Goal: Information Seeking & Learning: Check status

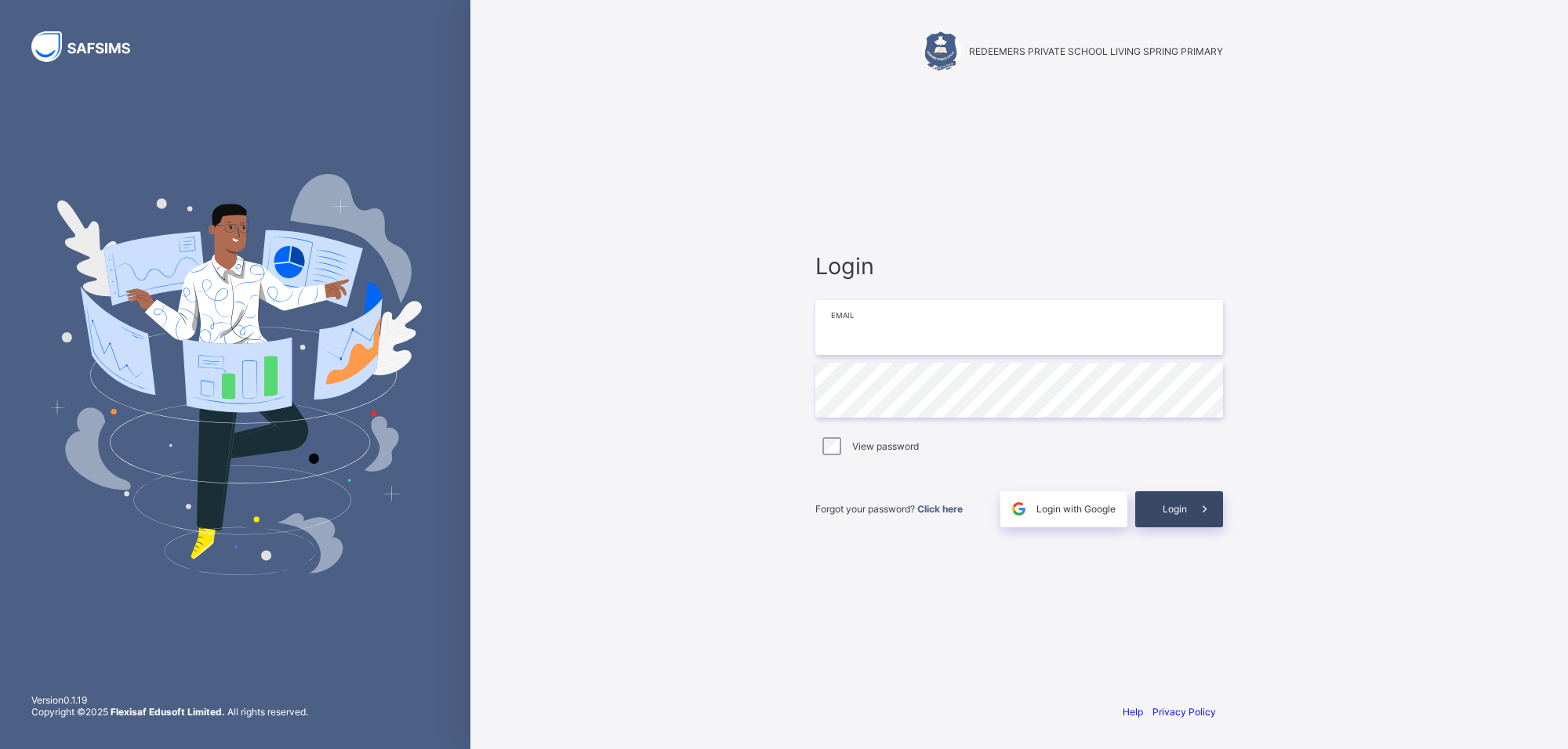
type input "**********"
click at [1157, 504] on div "Login" at bounding box center [1179, 509] width 88 height 36
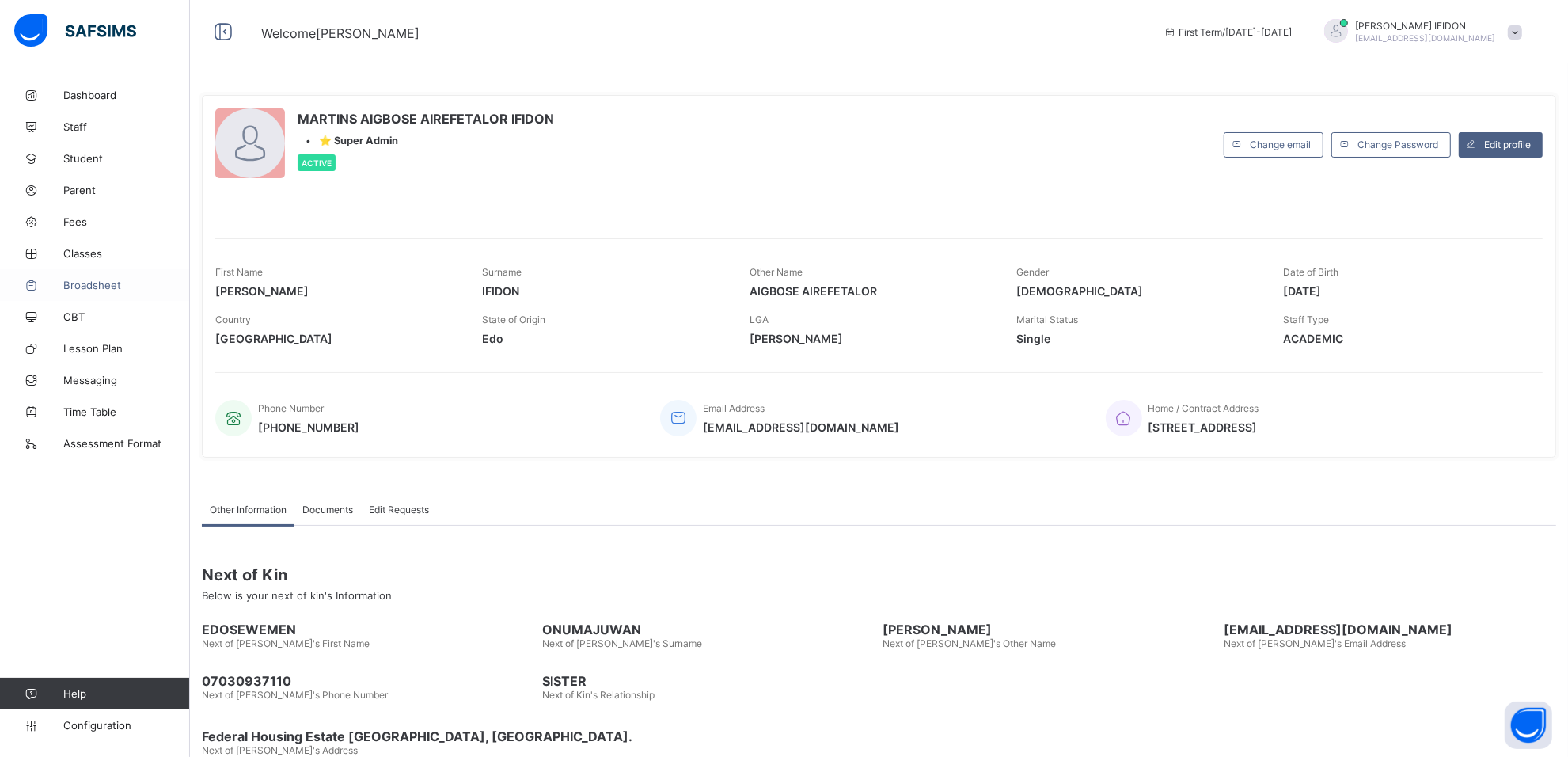
click at [80, 274] on link "Broadsheet" at bounding box center [95, 284] width 190 height 31
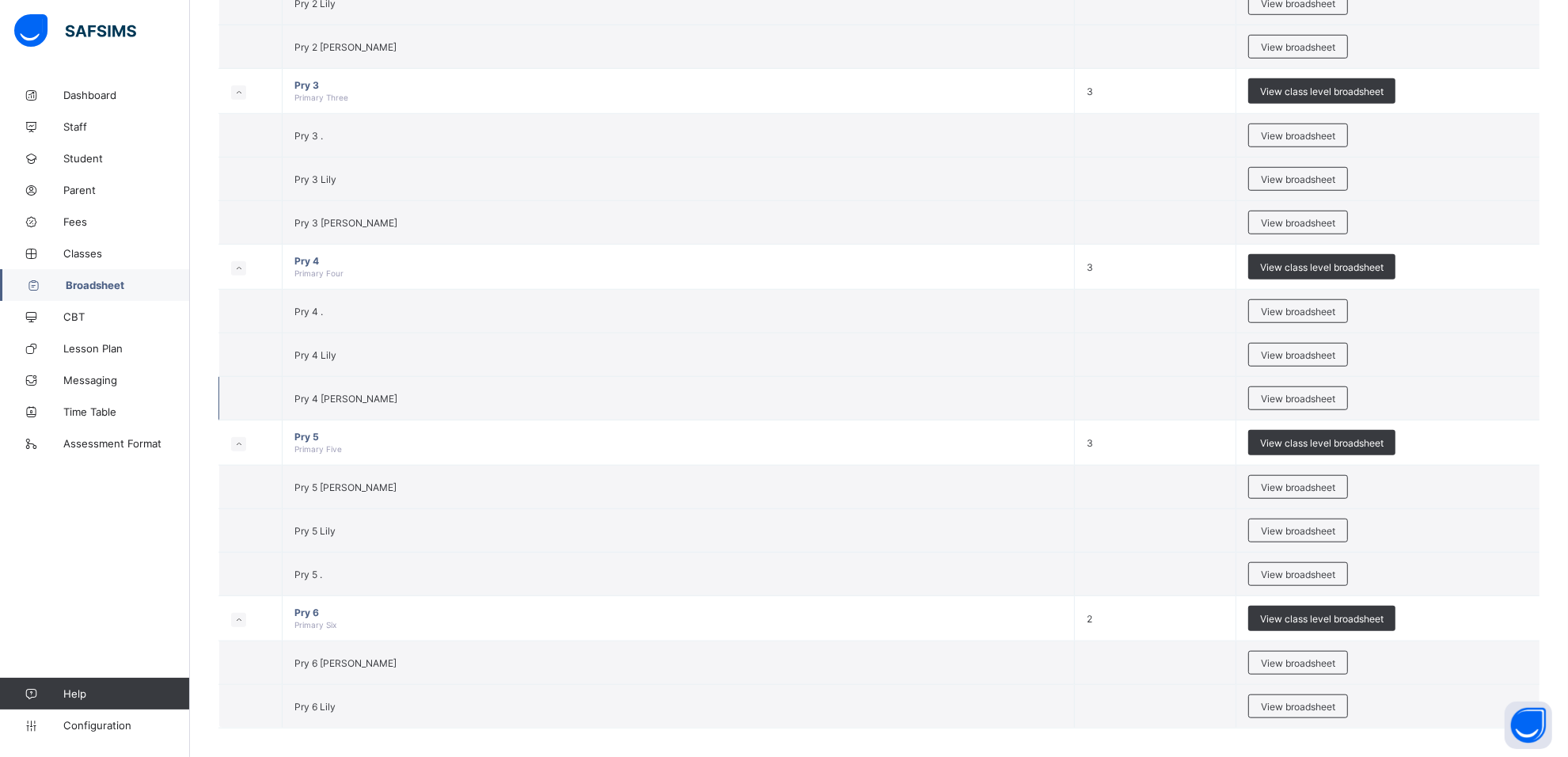
scroll to position [1362, 0]
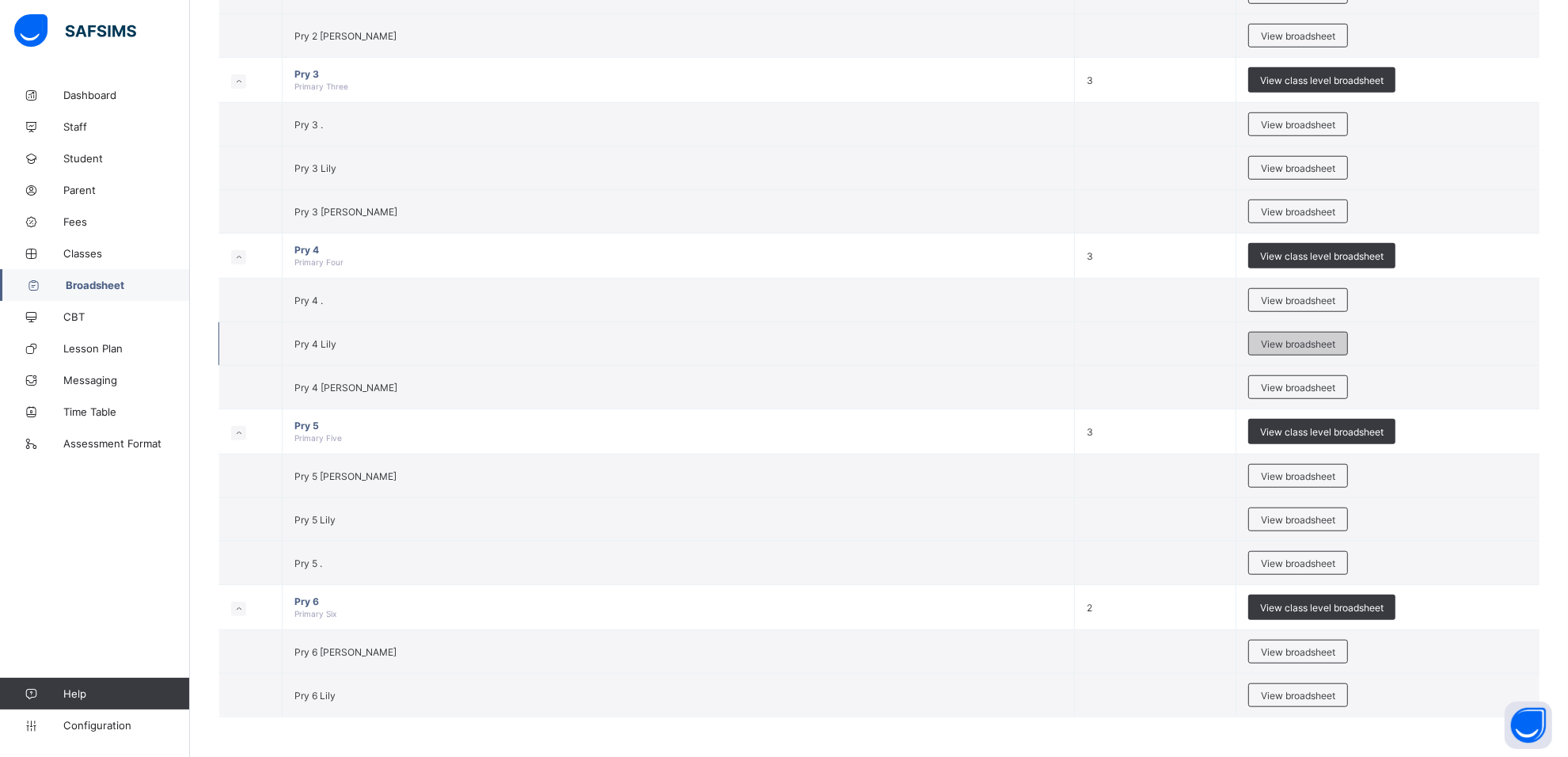
click at [1291, 342] on span "View broadsheet" at bounding box center [1298, 343] width 75 height 12
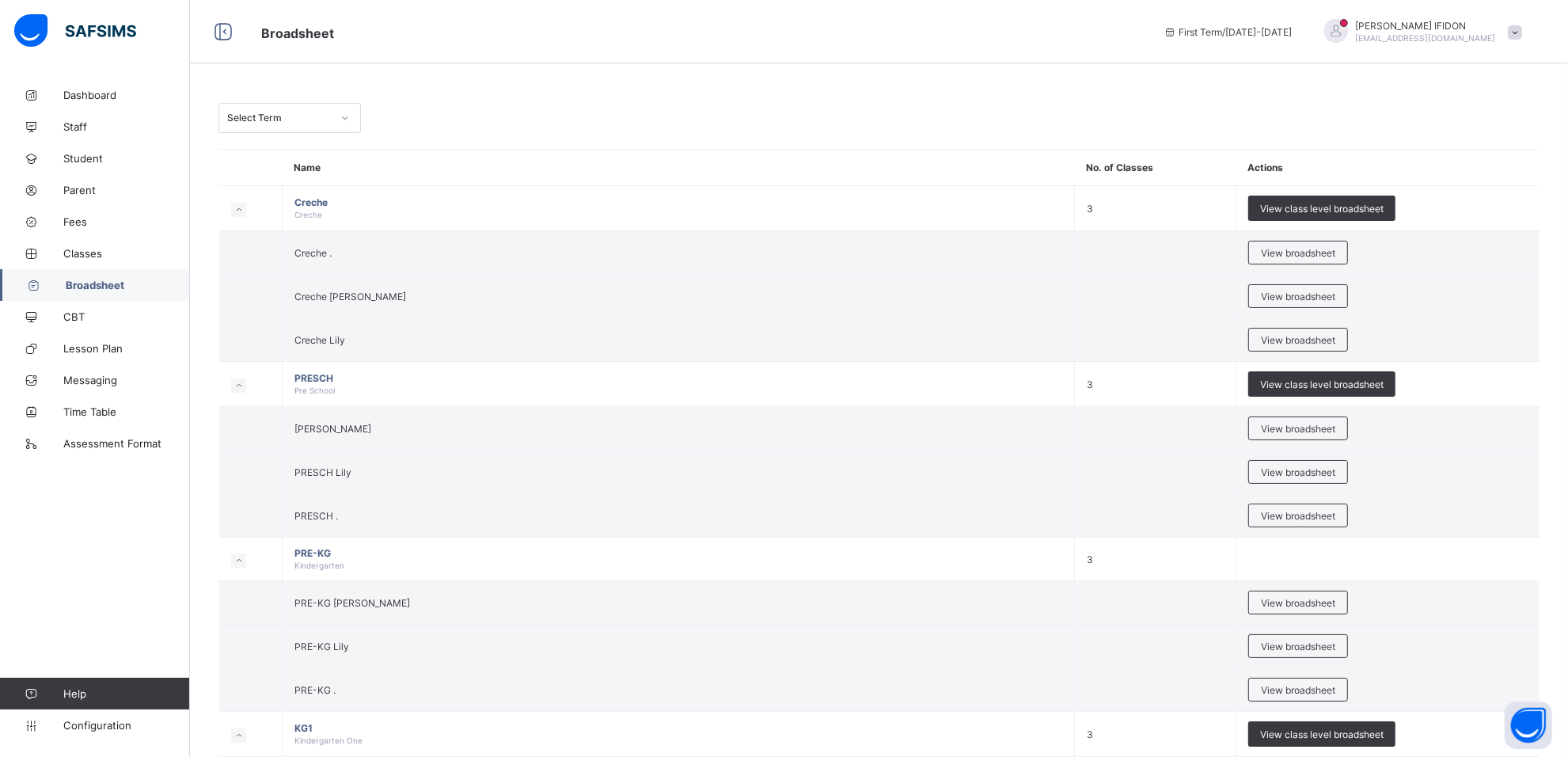
click at [344, 117] on icon at bounding box center [345, 117] width 9 height 16
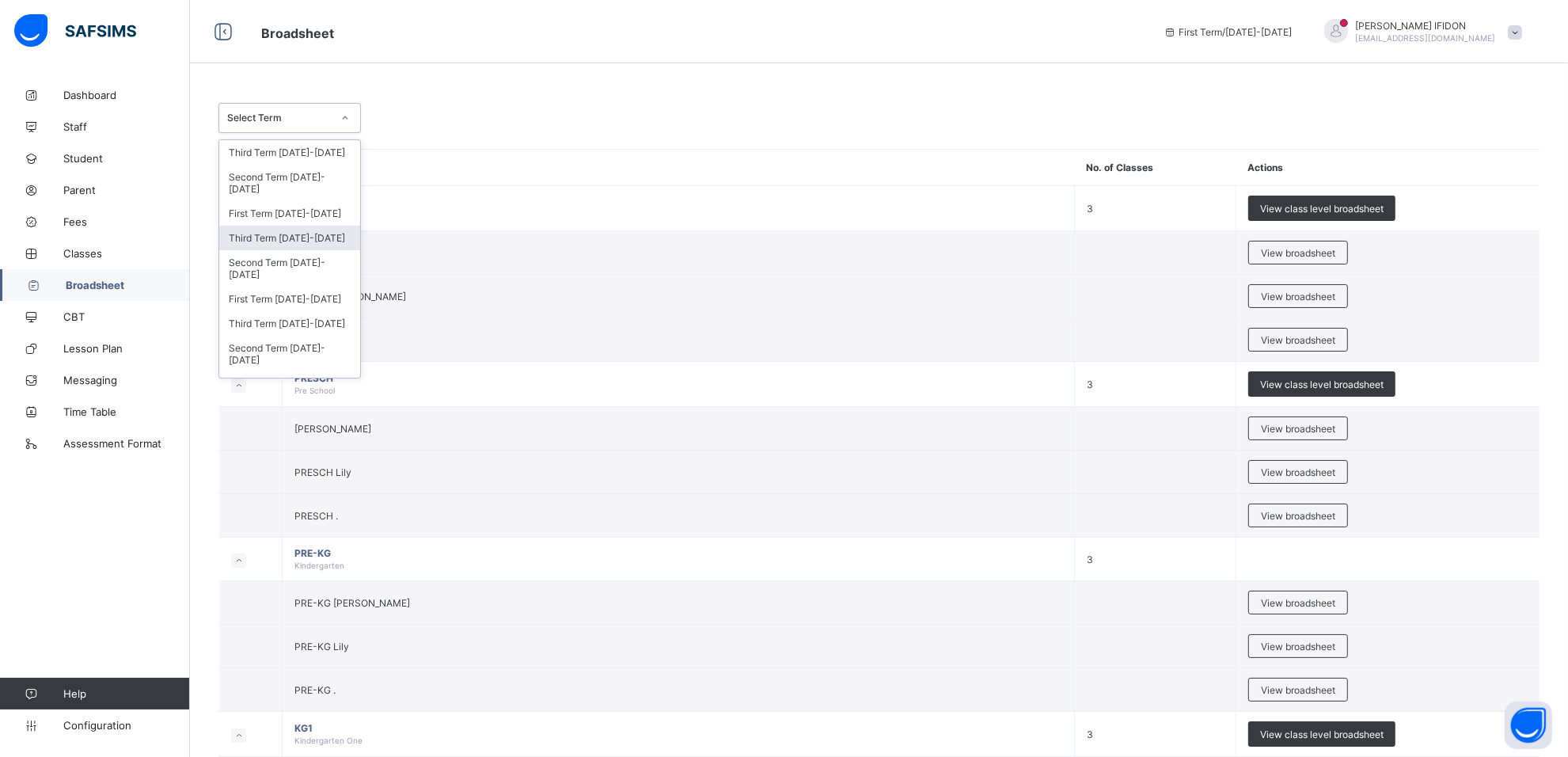
click at [334, 225] on div "Third Term 2024-2025" at bounding box center [289, 238] width 141 height 25
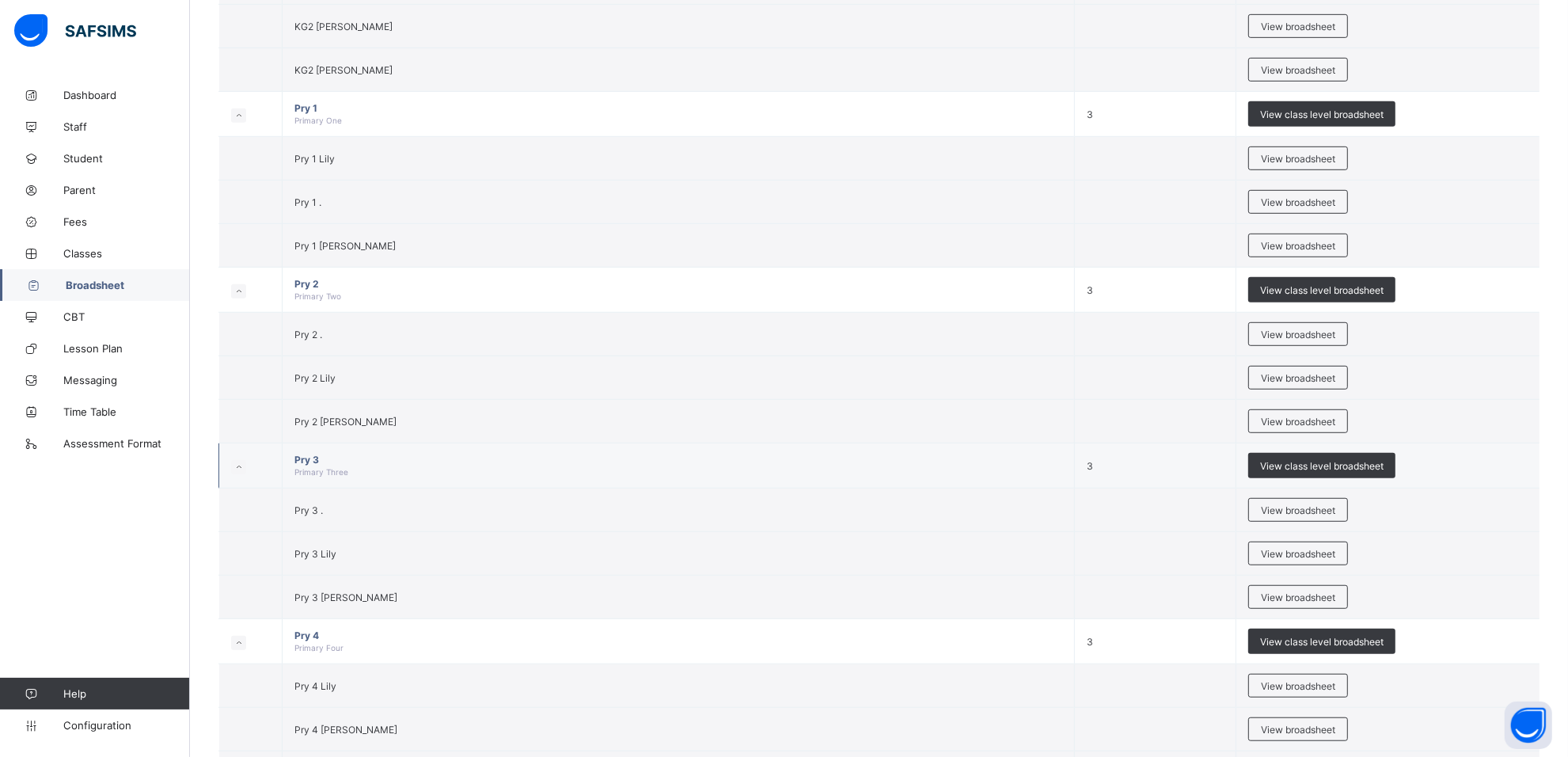
scroll to position [1385, 0]
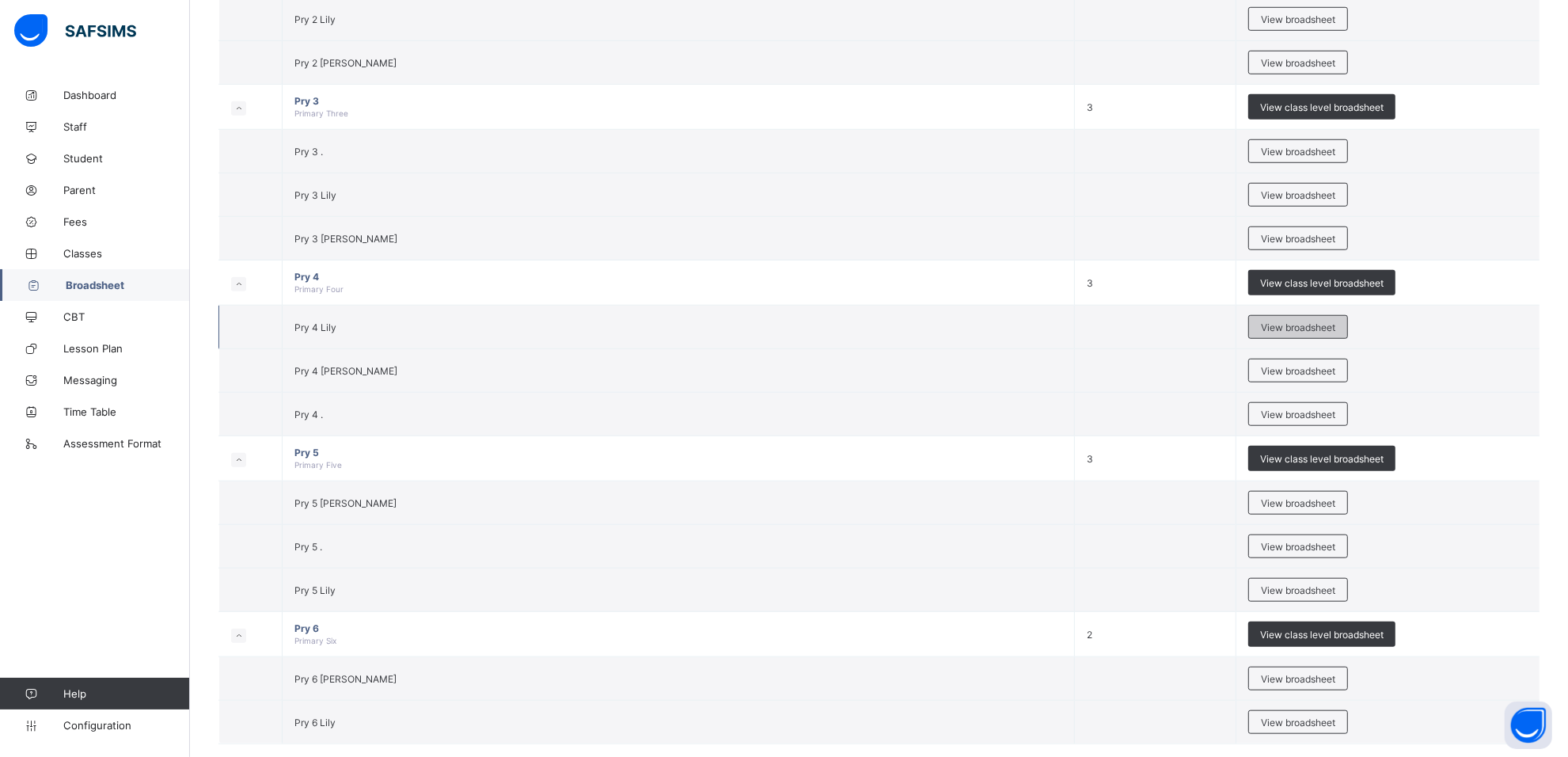
click at [1314, 332] on span "View broadsheet" at bounding box center [1298, 327] width 75 height 12
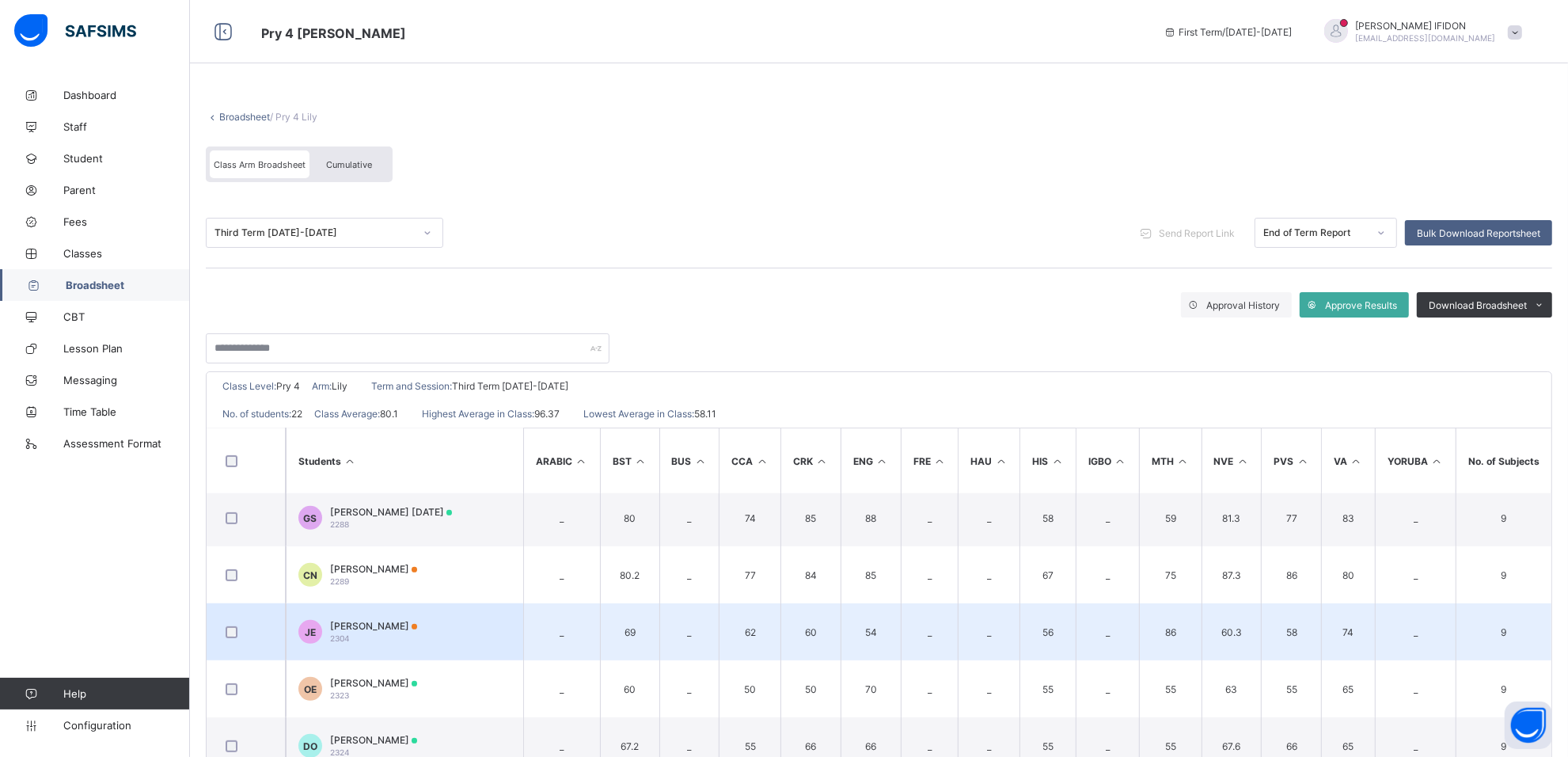
scroll to position [930, 0]
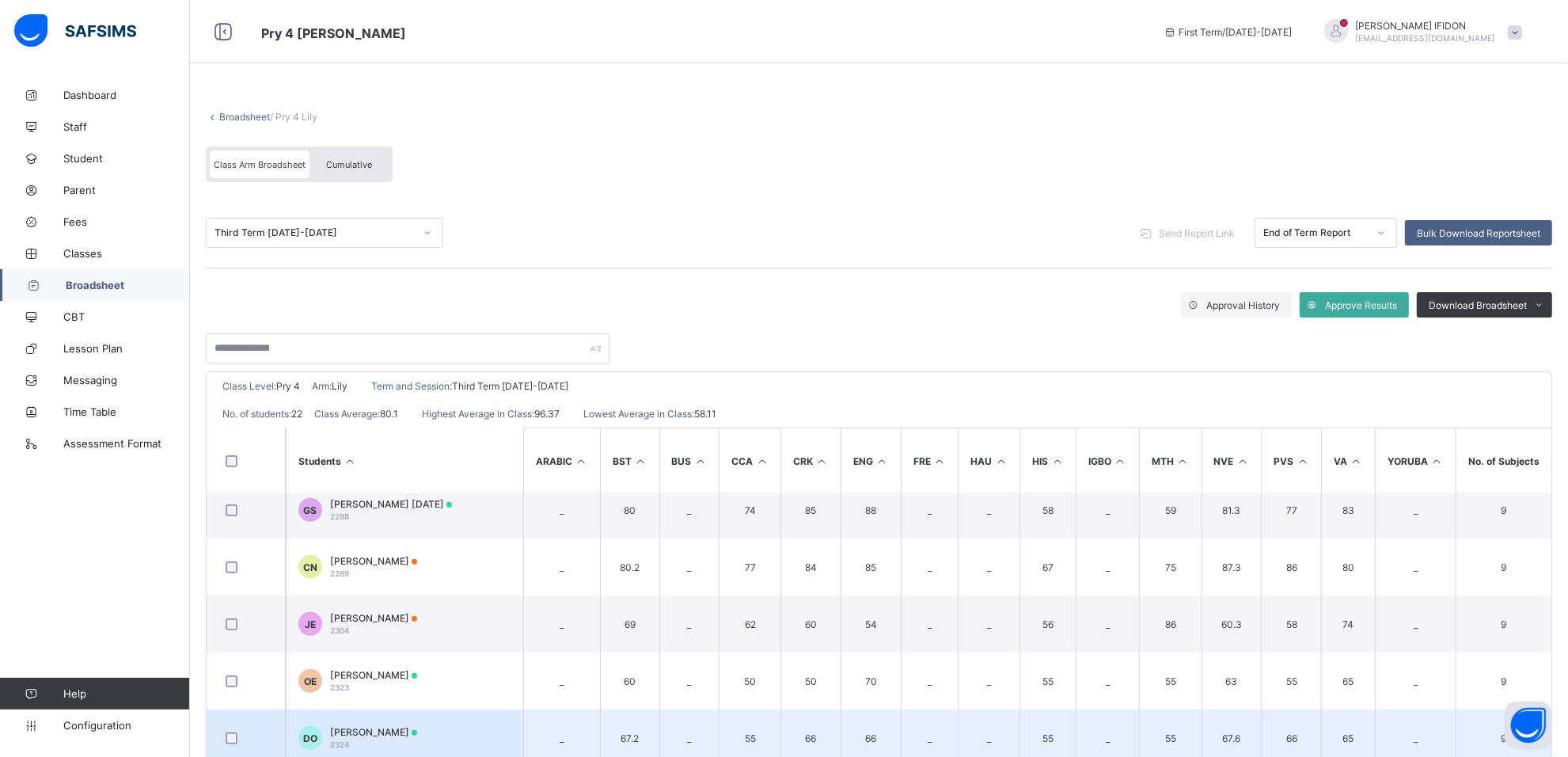
click at [440, 730] on td "DO David Odi 2324" at bounding box center [404, 738] width 237 height 57
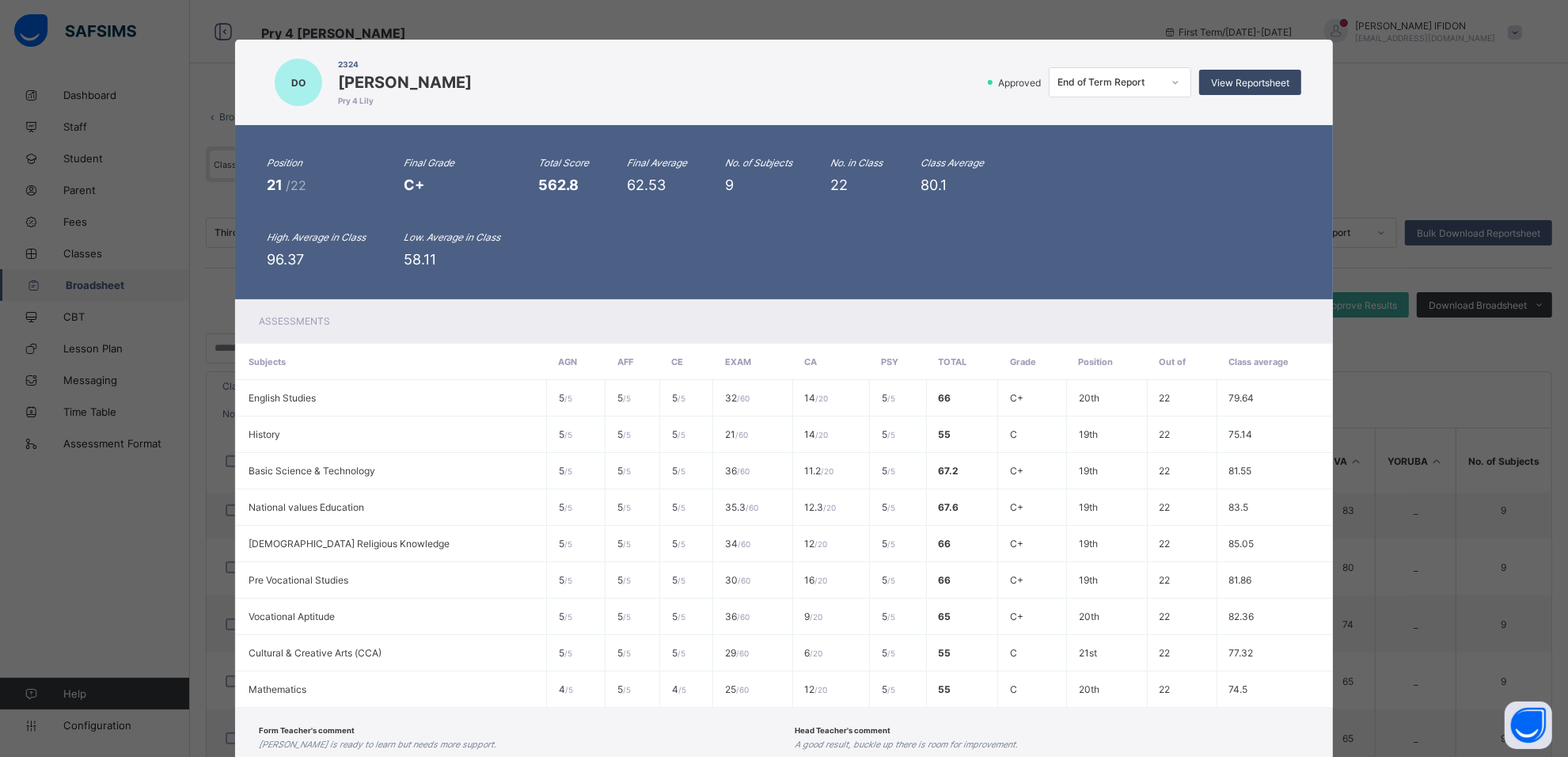
click at [1232, 84] on span "View Reportsheet" at bounding box center [1249, 82] width 78 height 12
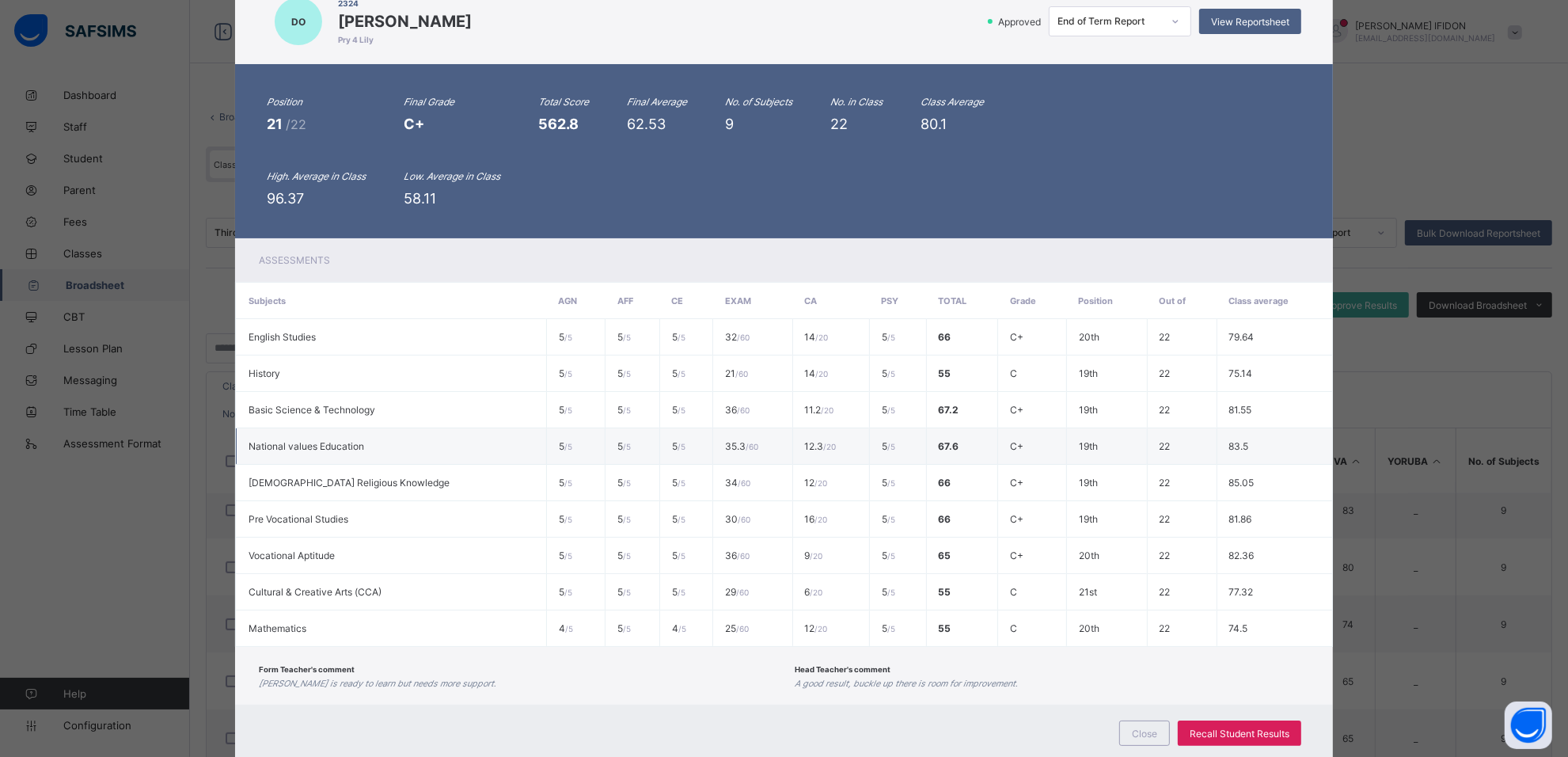
scroll to position [95, 0]
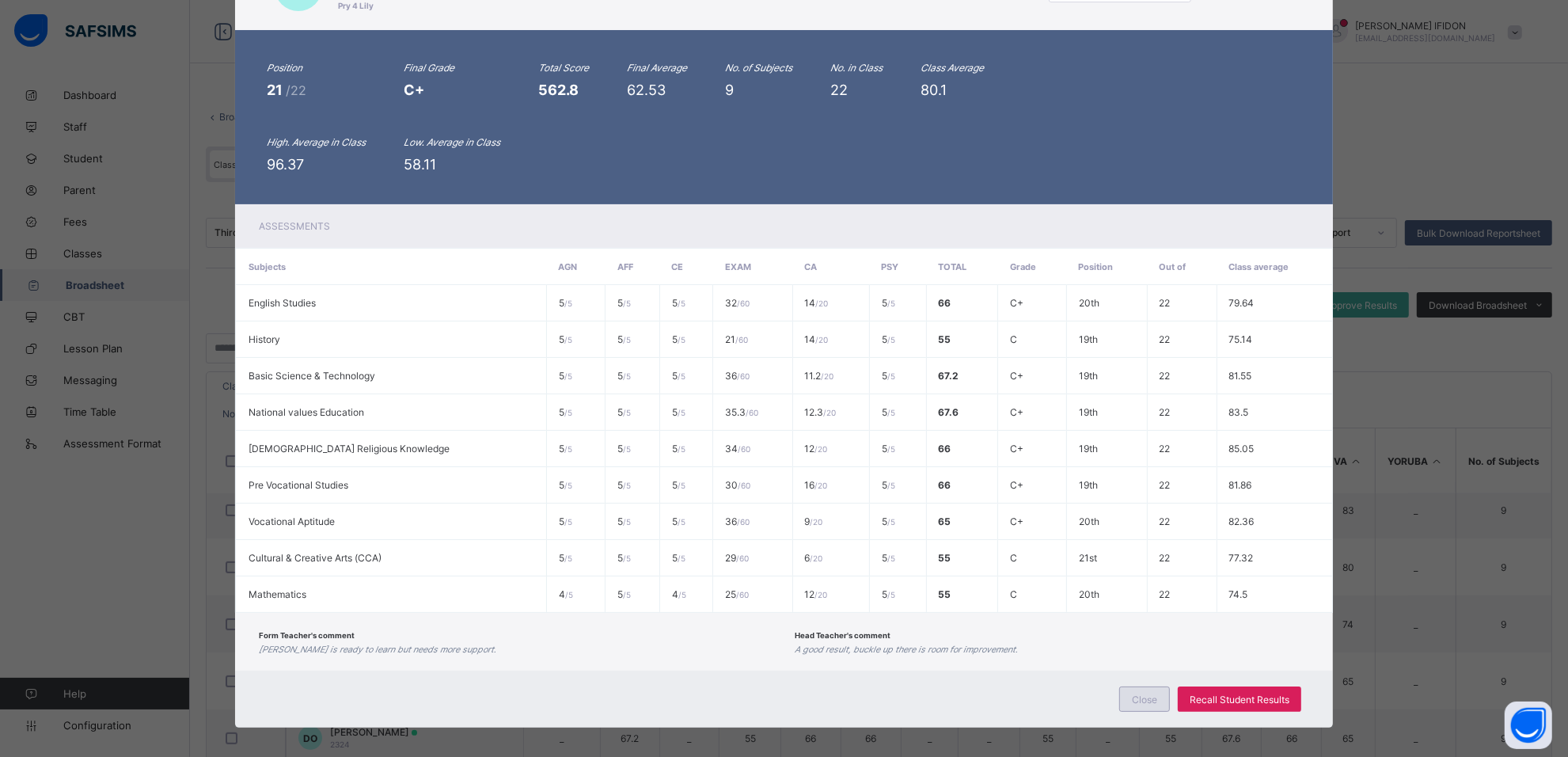
click at [1147, 686] on div "Close" at bounding box center [1144, 698] width 51 height 26
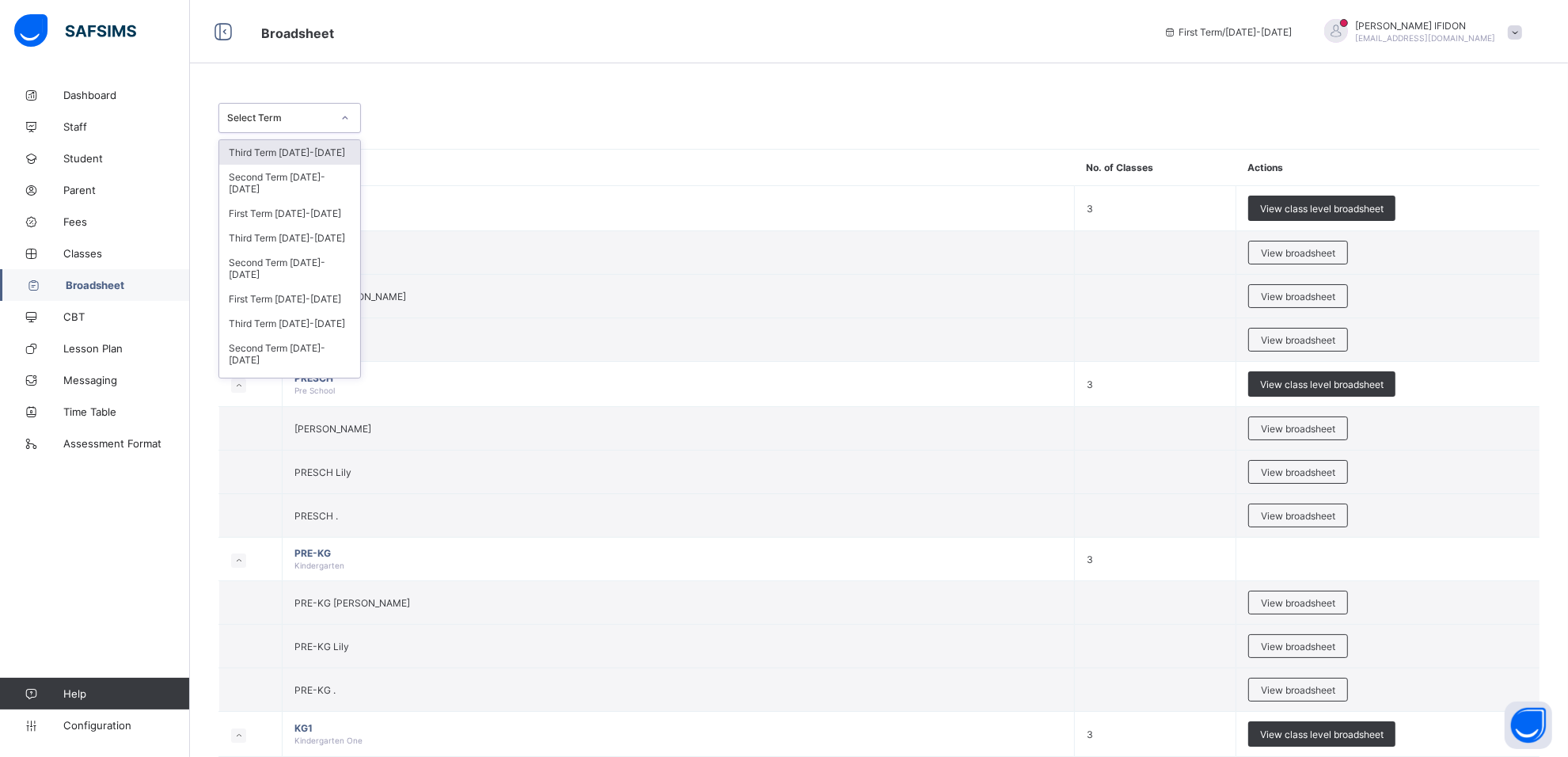
click at [345, 112] on div at bounding box center [345, 117] width 26 height 26
click at [308, 225] on div "Third Term 2024-2025" at bounding box center [289, 238] width 141 height 25
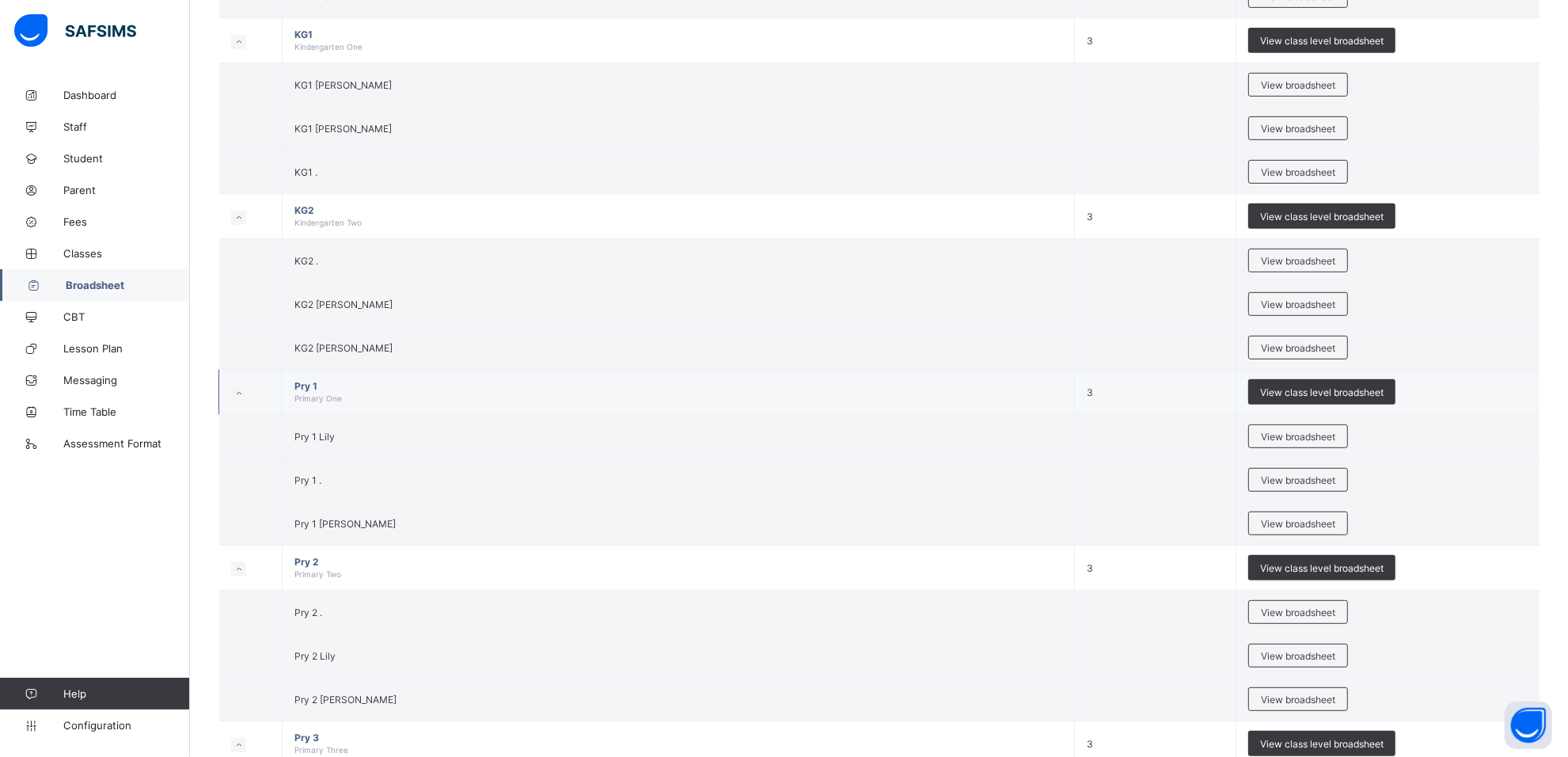
scroll to position [990, 0]
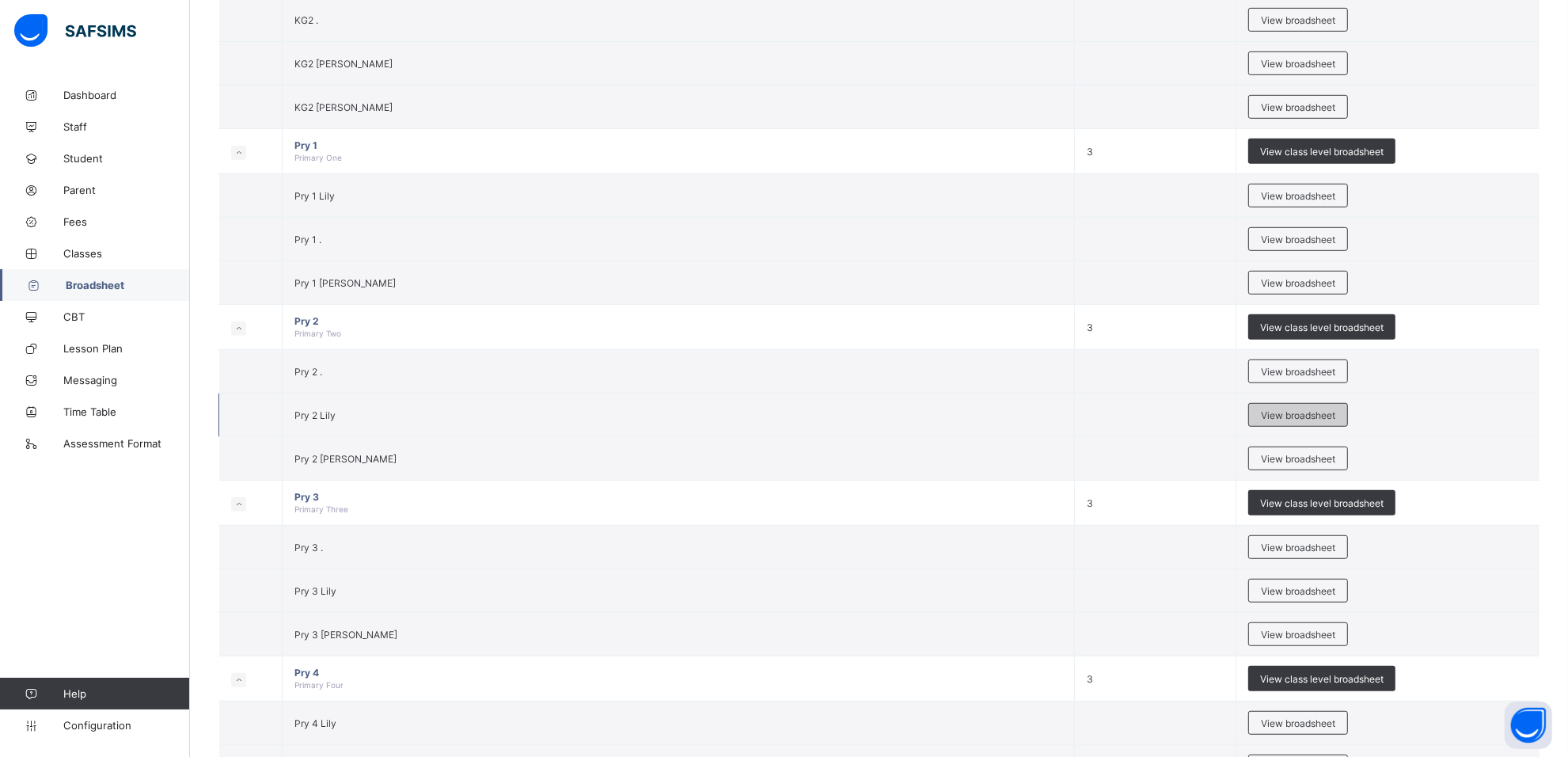
click at [1292, 417] on span "View broadsheet" at bounding box center [1298, 415] width 75 height 12
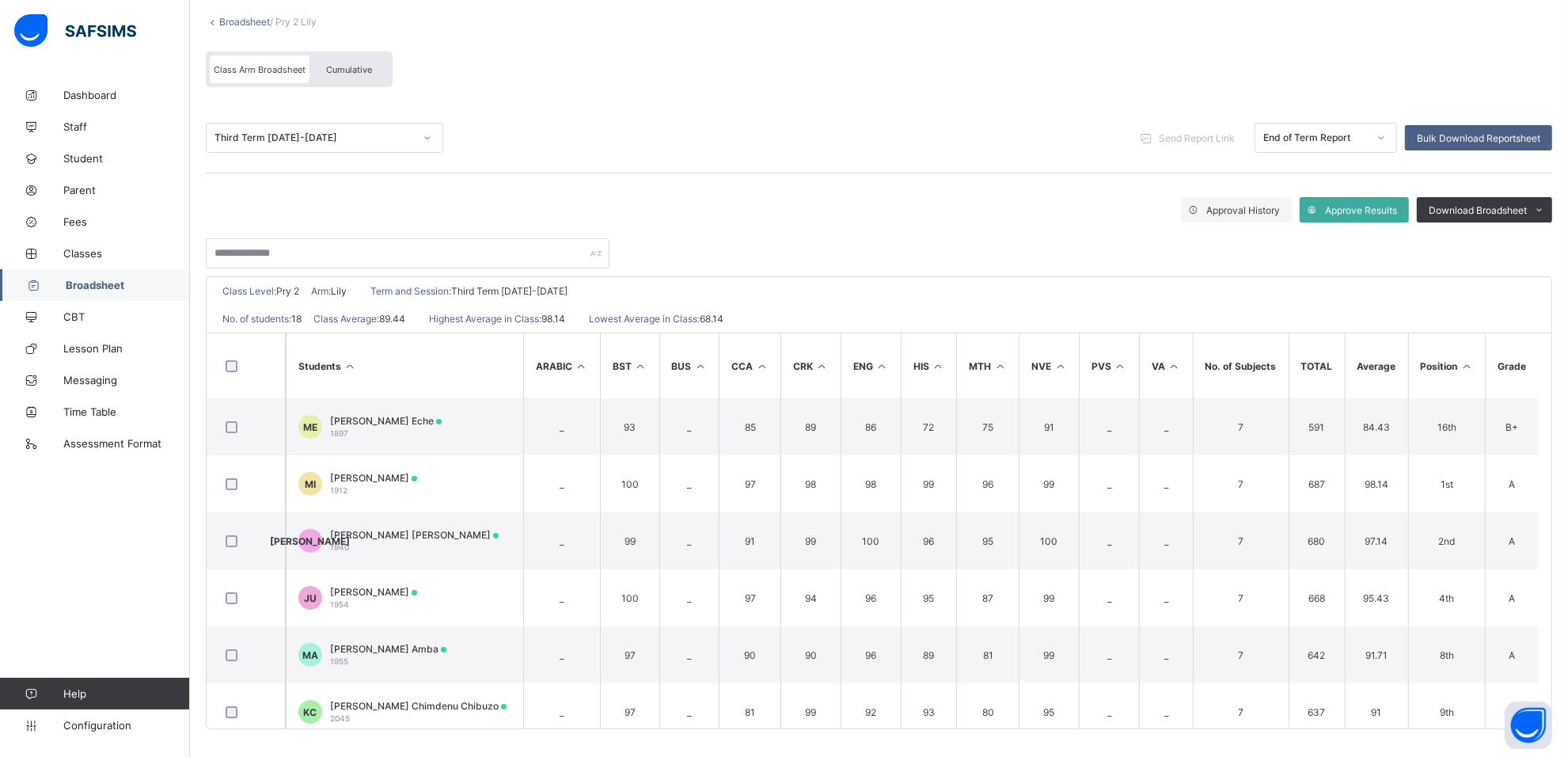
click at [215, 22] on icon at bounding box center [213, 22] width 13 height 12
click at [224, 17] on link "Broadsheet" at bounding box center [245, 22] width 51 height 12
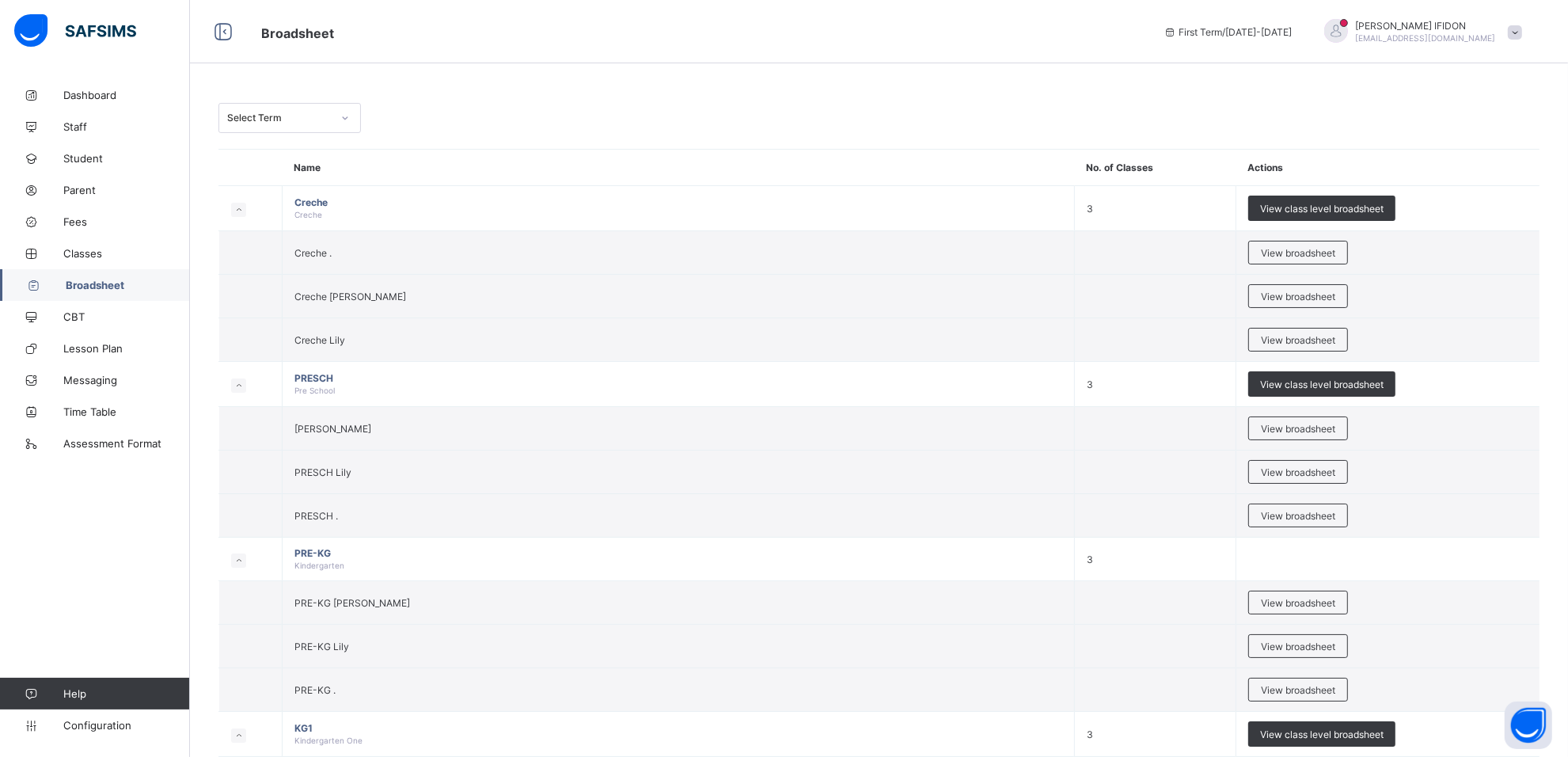
click at [340, 111] on div at bounding box center [345, 117] width 26 height 26
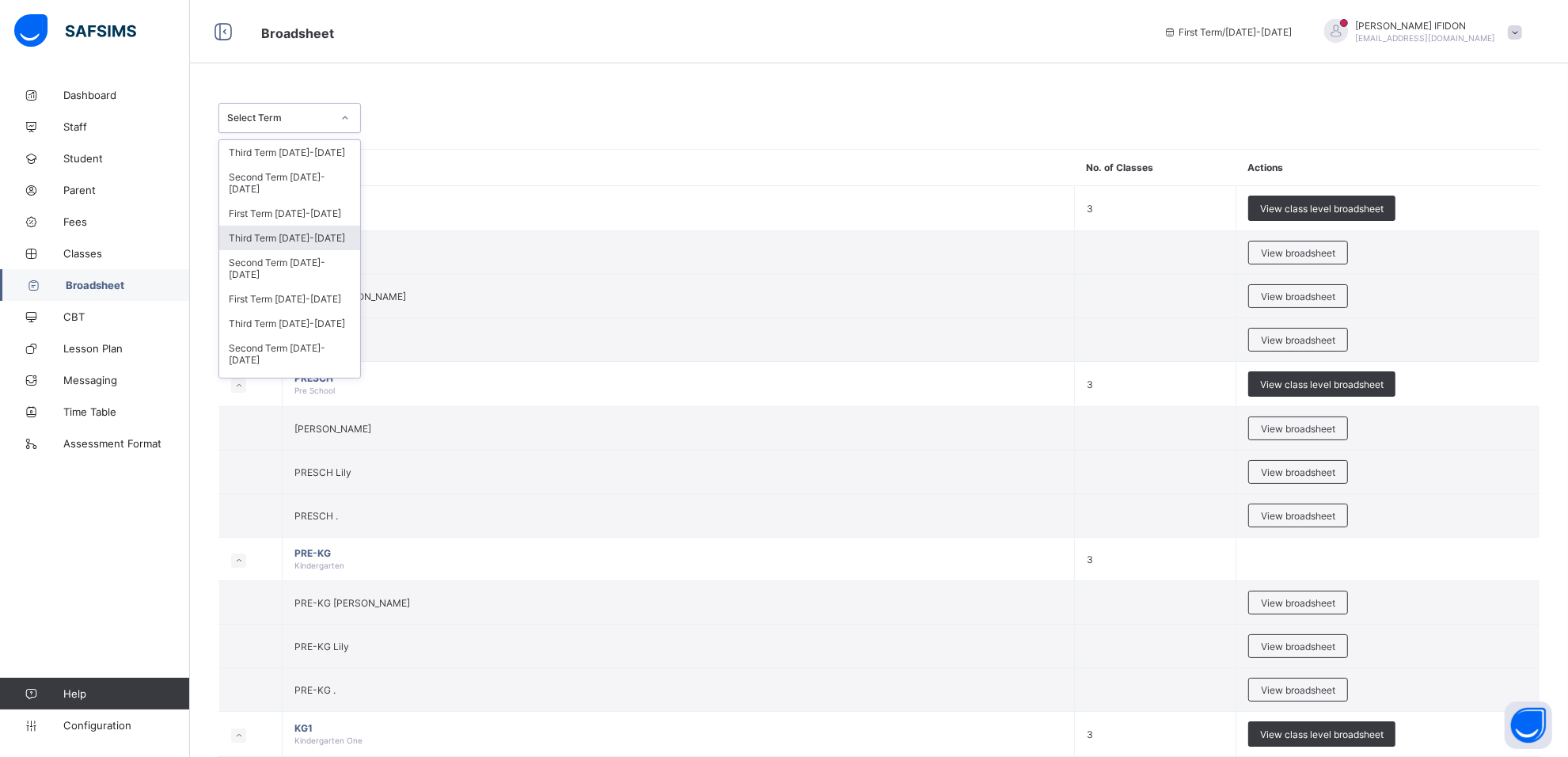
click at [305, 225] on div "Third Term 2024-2025" at bounding box center [289, 238] width 141 height 25
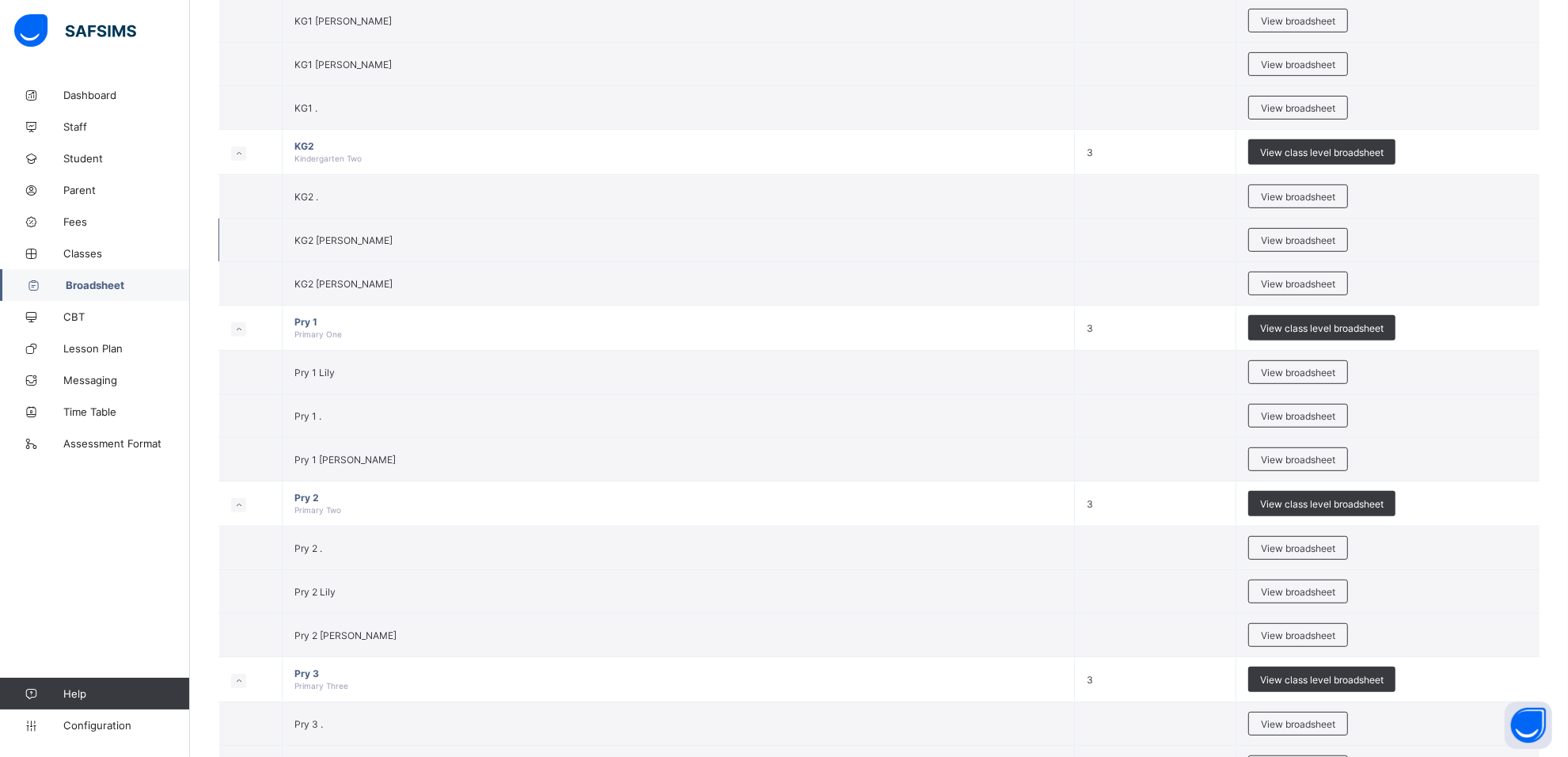
scroll to position [1089, 0]
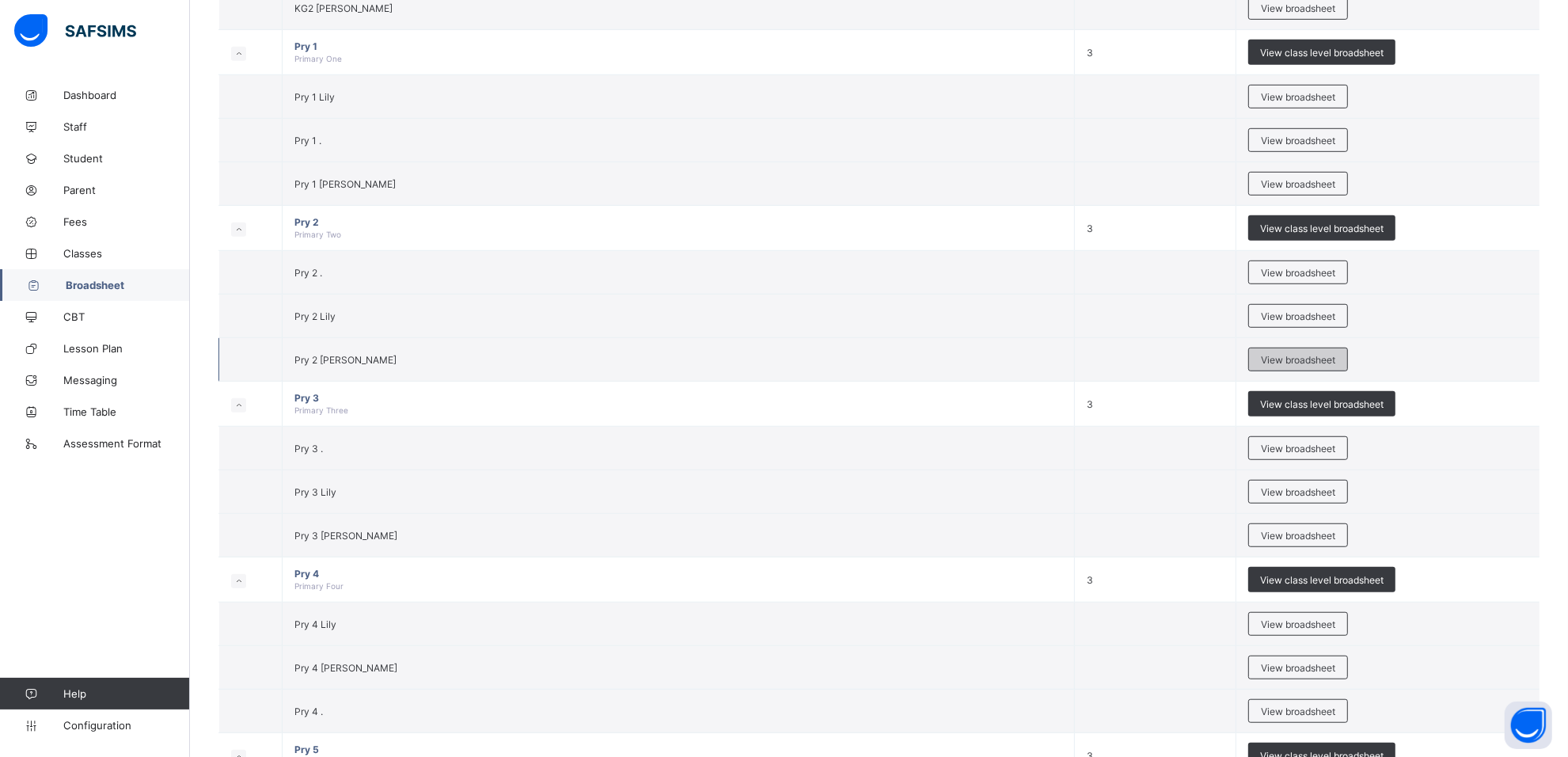
click at [1266, 361] on div "View broadsheet" at bounding box center [1298, 359] width 99 height 24
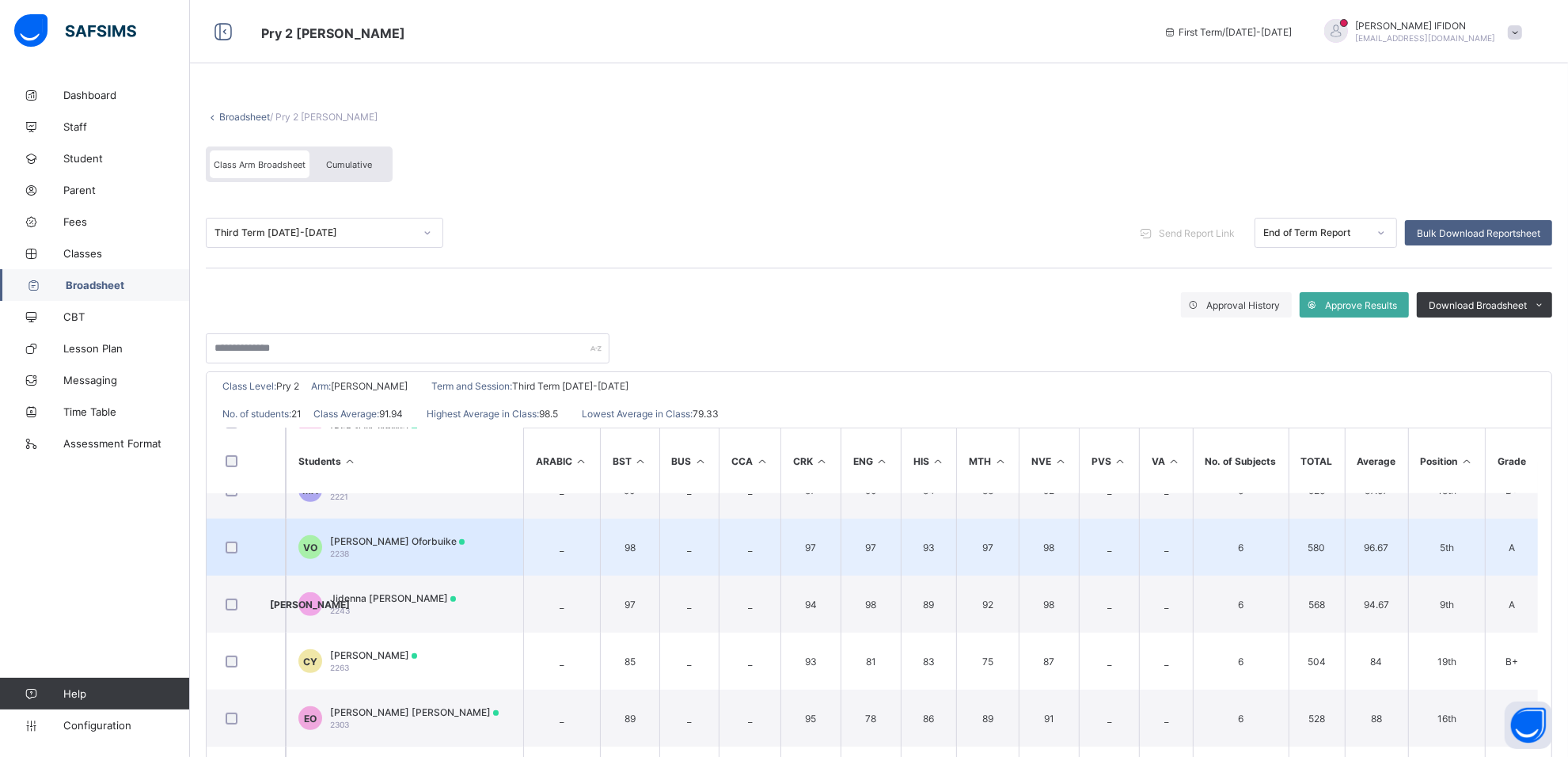
scroll to position [867, 0]
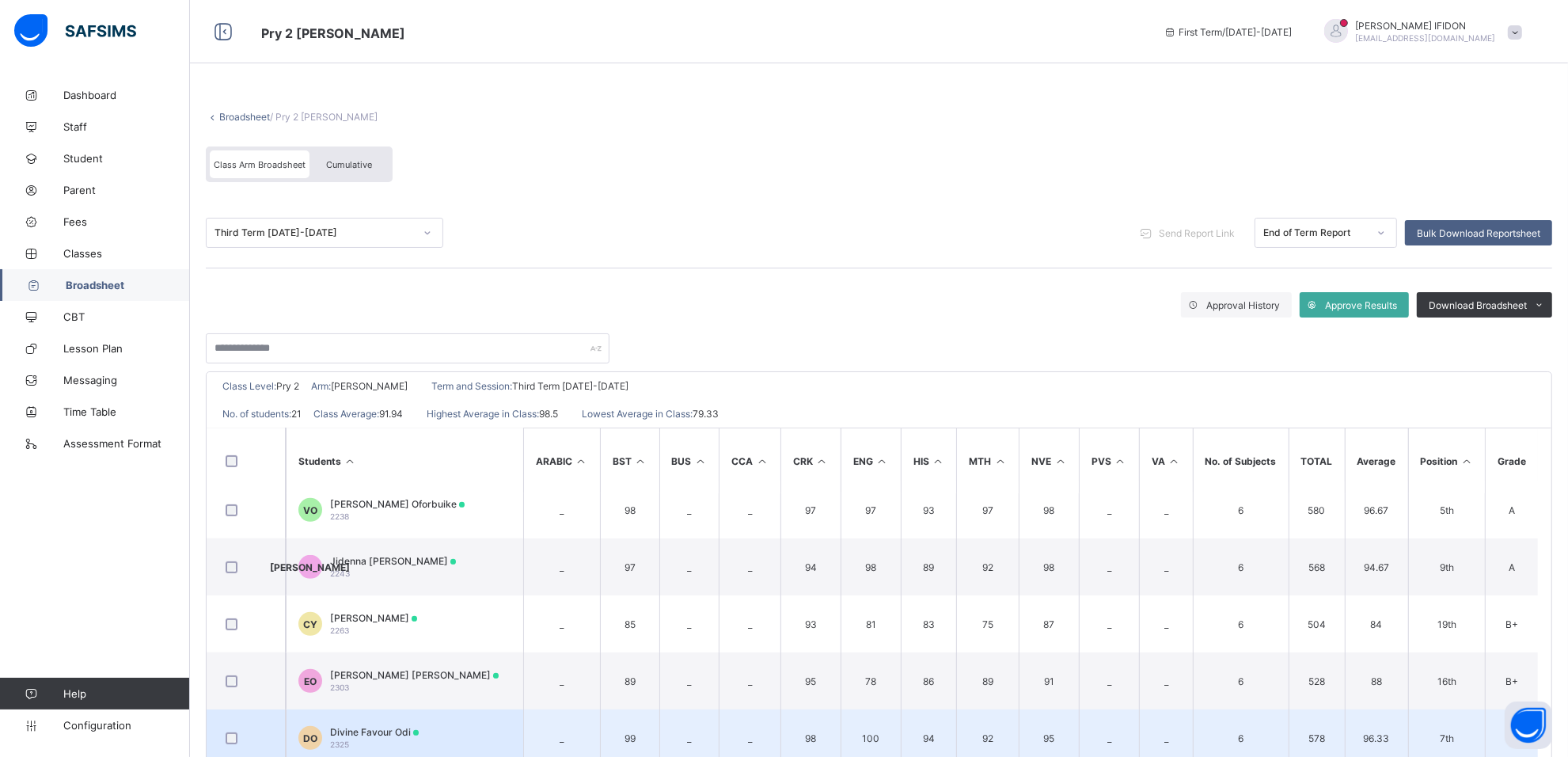
click at [377, 726] on span "Divine Favour Odi" at bounding box center [375, 731] width 89 height 12
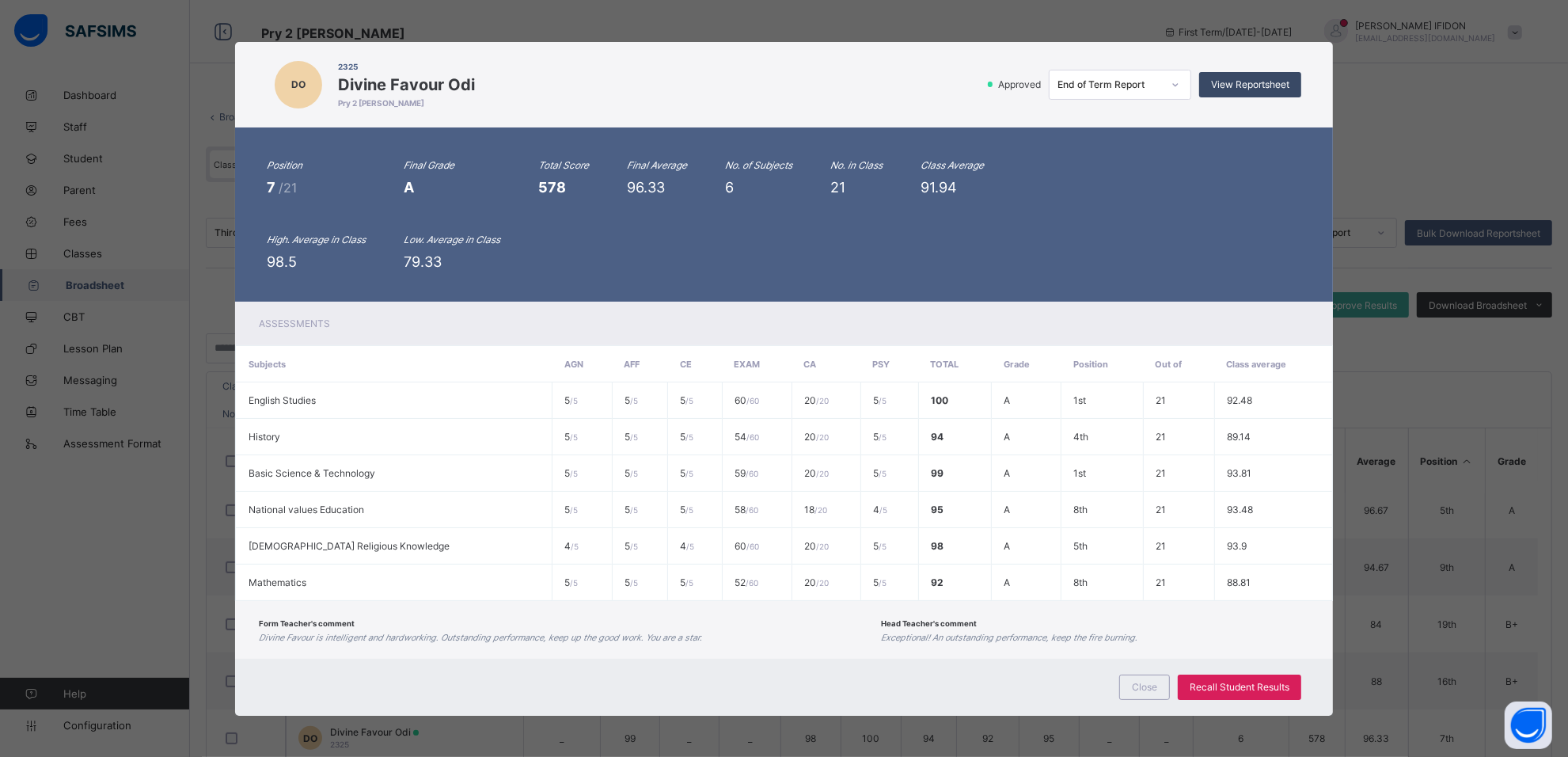
click at [1236, 85] on span "View Reportsheet" at bounding box center [1249, 84] width 78 height 12
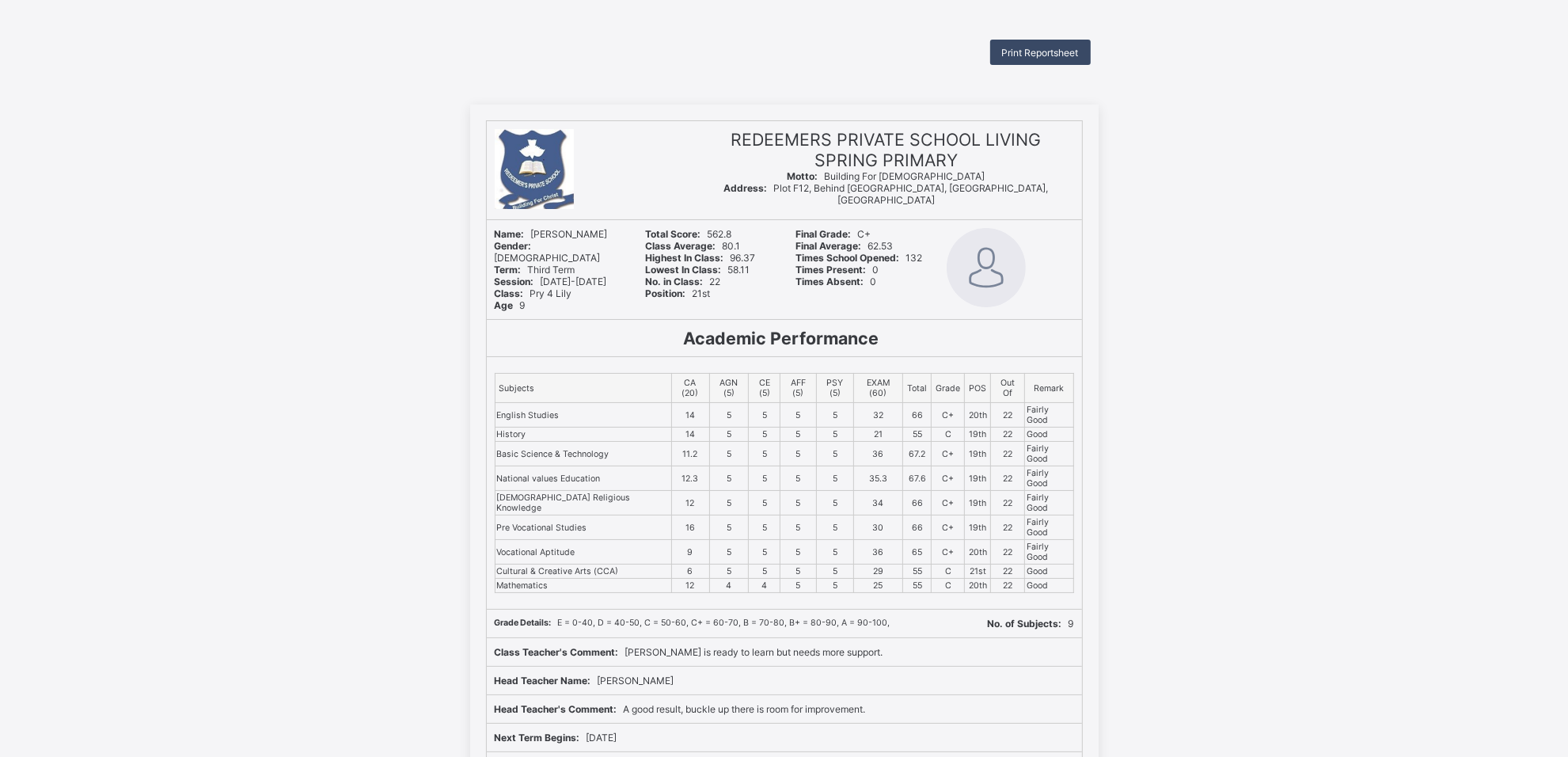
click at [1074, 51] on span "Print Reportsheet" at bounding box center [1039, 52] width 77 height 12
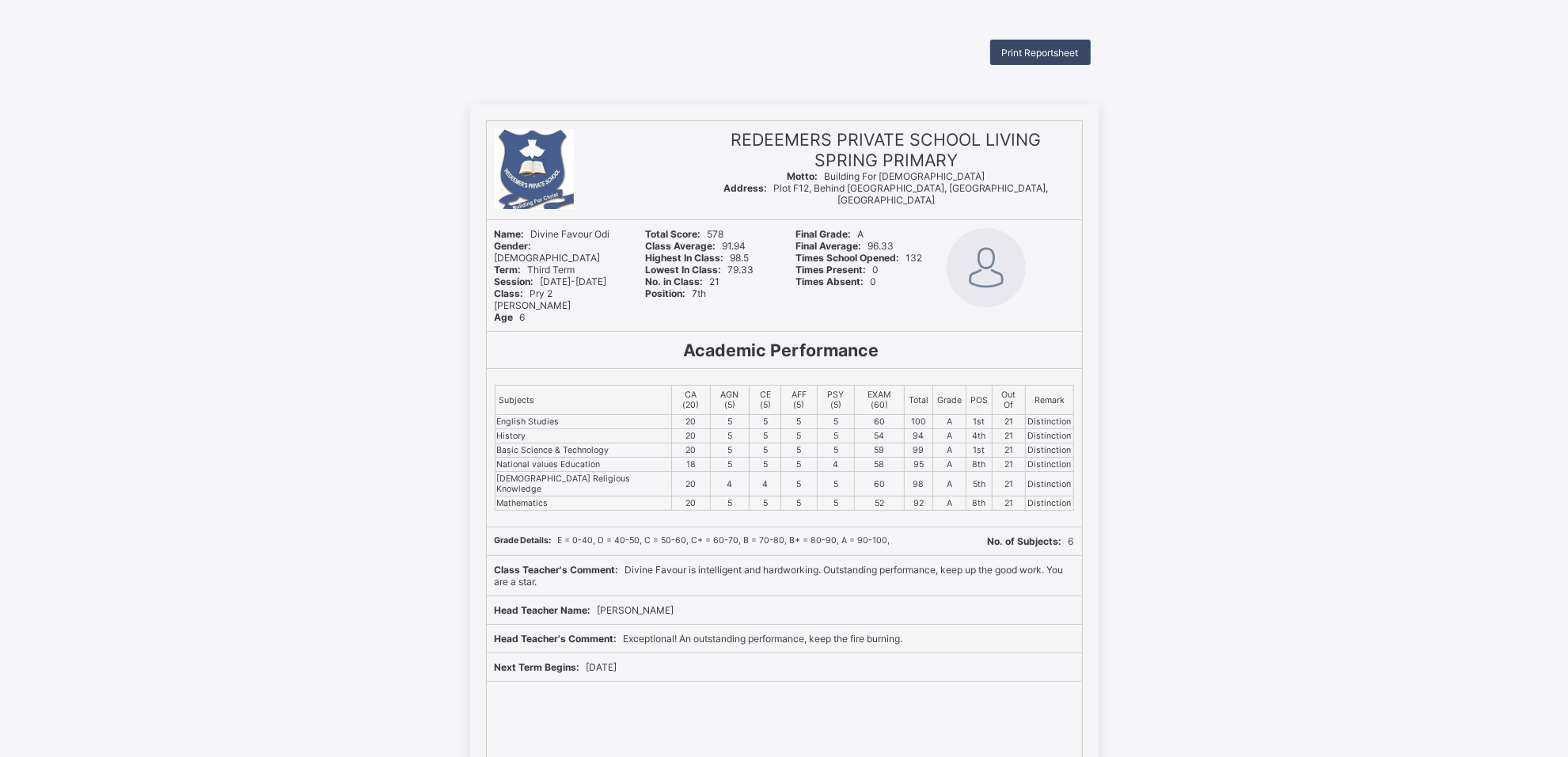
click at [1078, 45] on div "Print Reportsheet" at bounding box center [1040, 52] width 100 height 26
